Goal: Information Seeking & Learning: Check status

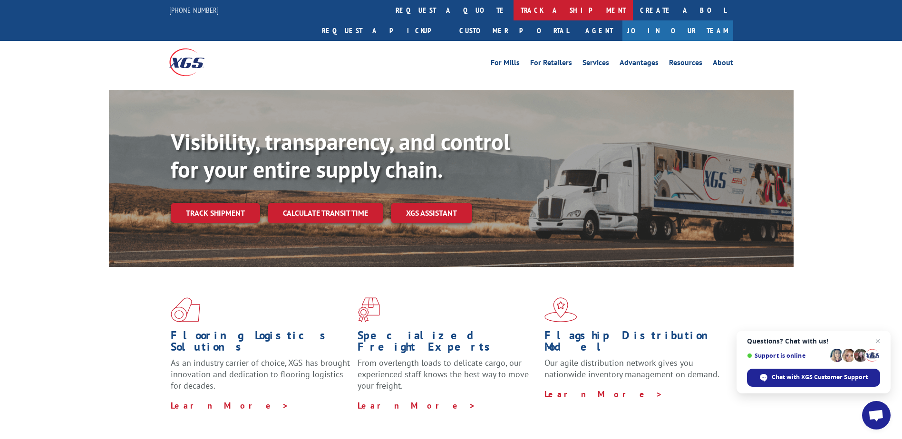
click at [514, 6] on link "track a shipment" at bounding box center [573, 10] width 119 height 20
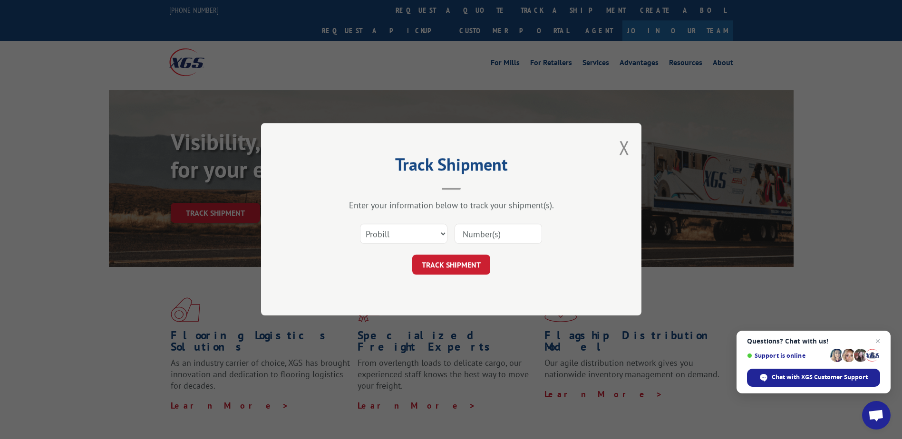
click at [446, 245] on div "Select category... Probill BOL PO" at bounding box center [404, 235] width 87 height 22
click at [439, 233] on select "Select category... Probill BOL PO" at bounding box center [404, 234] width 88 height 20
select select "bol"
click at [360, 224] on select "Select category... Probill BOL PO" at bounding box center [404, 234] width 88 height 20
paste input "242968"
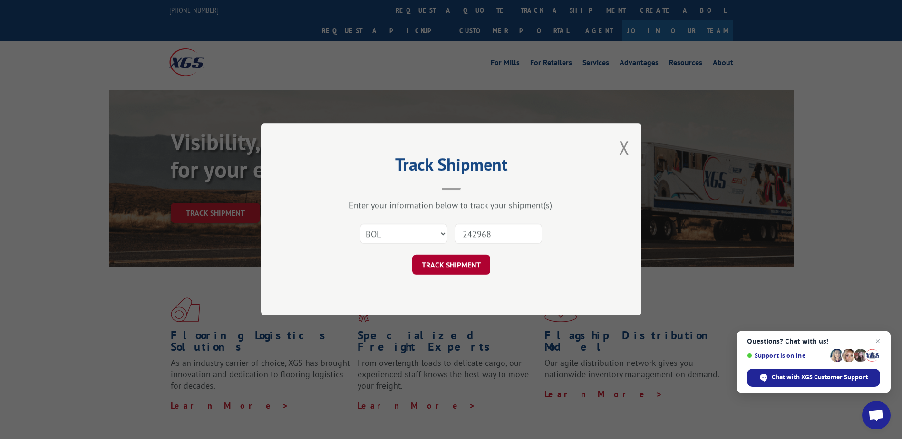
type input "242968"
click at [454, 265] on button "TRACK SHIPMENT" at bounding box center [451, 265] width 78 height 20
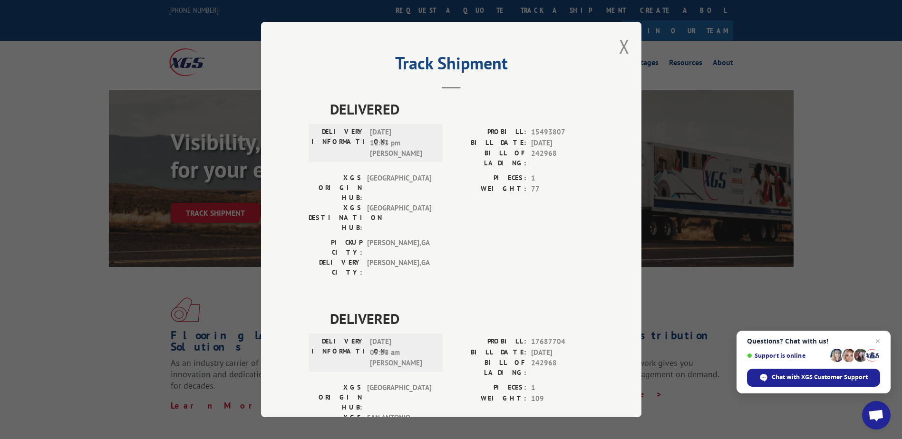
click at [471, 238] on div "DELIVERED DELIVERY INFORMATION: [DATE] 12:53 pm [PERSON_NAME]: 15493807 BILL DA…" at bounding box center [451, 308] width 285 height 421
click at [631, 43] on div "Track Shipment DELIVERED DELIVERY INFORMATION: [DATE] 12:53 pm [PERSON_NAME]: 1…" at bounding box center [451, 220] width 380 height 396
click at [621, 49] on button "Close modal" at bounding box center [624, 46] width 10 height 25
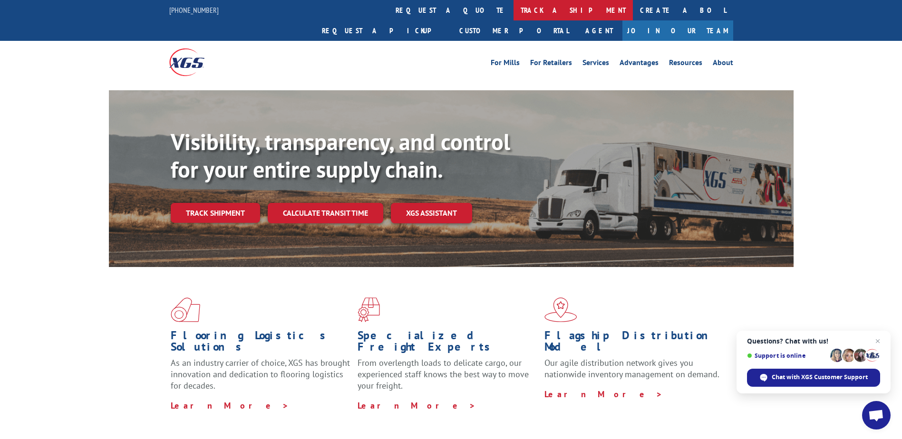
click at [514, 13] on link "track a shipment" at bounding box center [573, 10] width 119 height 20
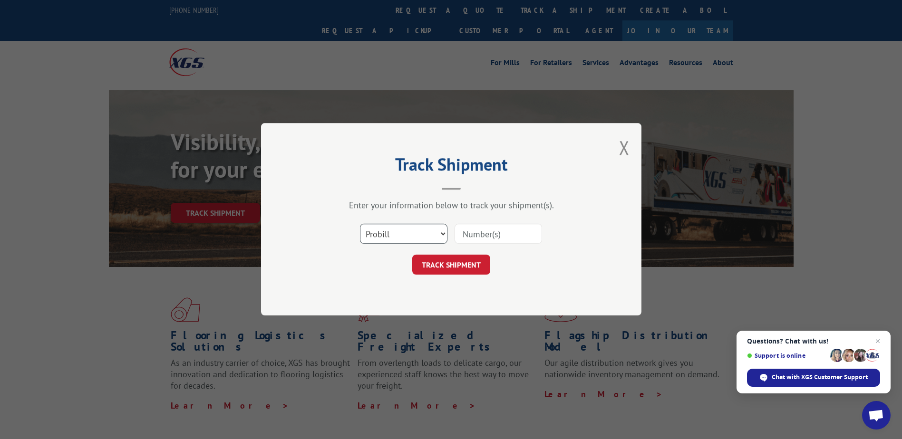
click at [442, 234] on select "Select category... Probill BOL PO" at bounding box center [404, 234] width 88 height 20
select select "bol"
click at [360, 224] on select "Select category... Probill BOL PO" at bounding box center [404, 234] width 88 height 20
click at [468, 233] on input at bounding box center [499, 234] width 88 height 20
paste input "242721"
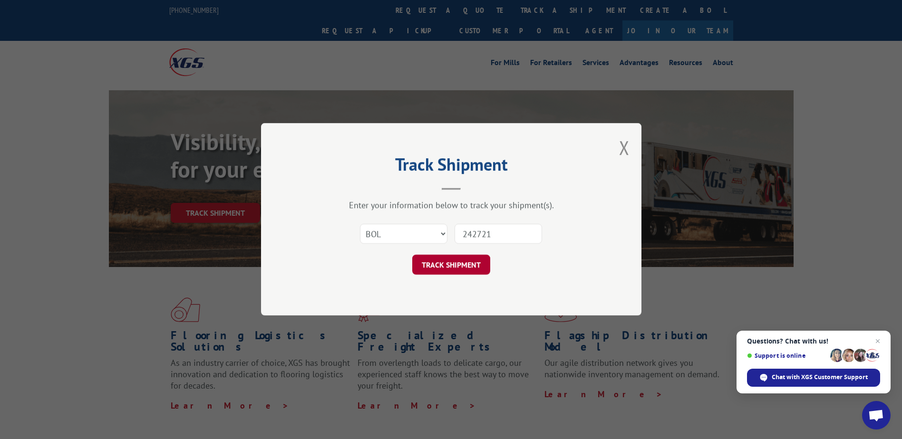
type input "242721"
click at [434, 266] on button "TRACK SHIPMENT" at bounding box center [451, 265] width 78 height 20
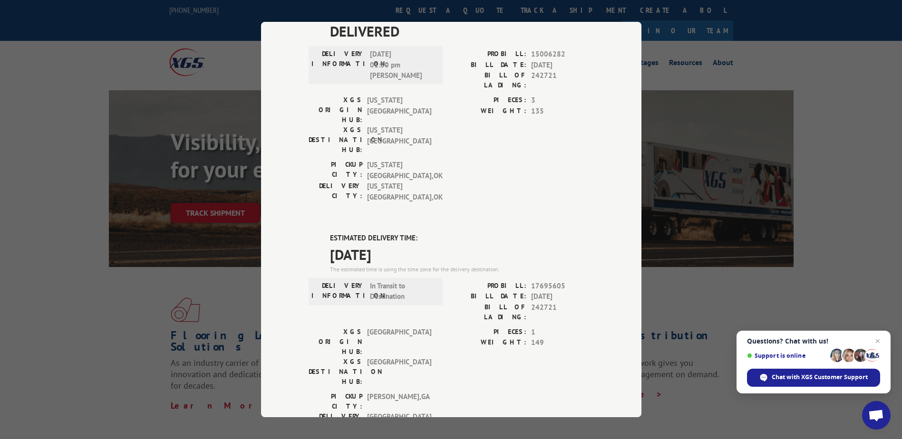
scroll to position [285, 0]
